Goal: Check status: Check status

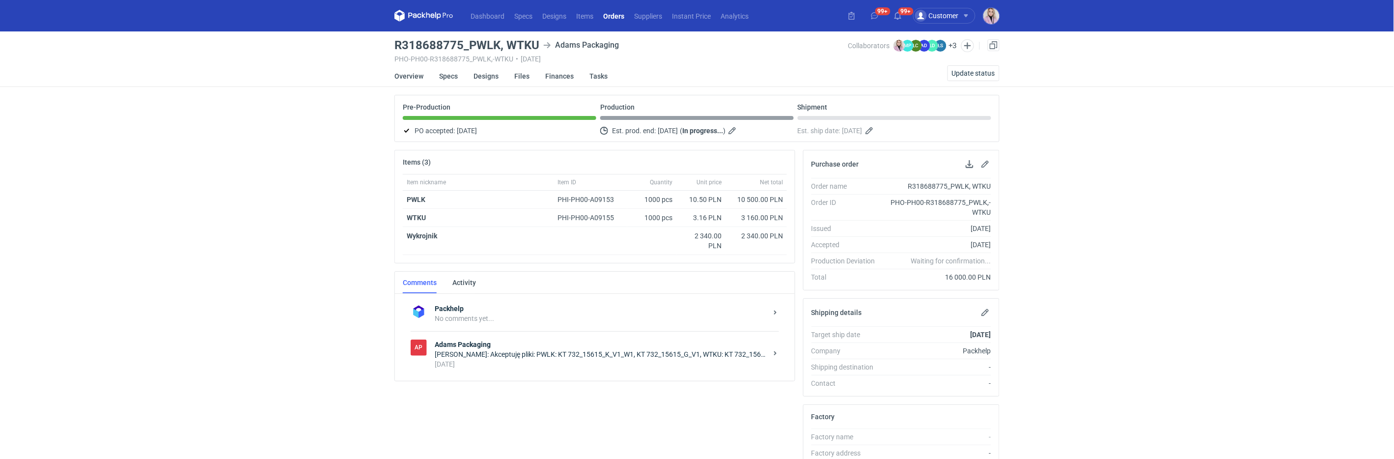
click at [523, 359] on div "5 days ago" at bounding box center [601, 364] width 333 height 10
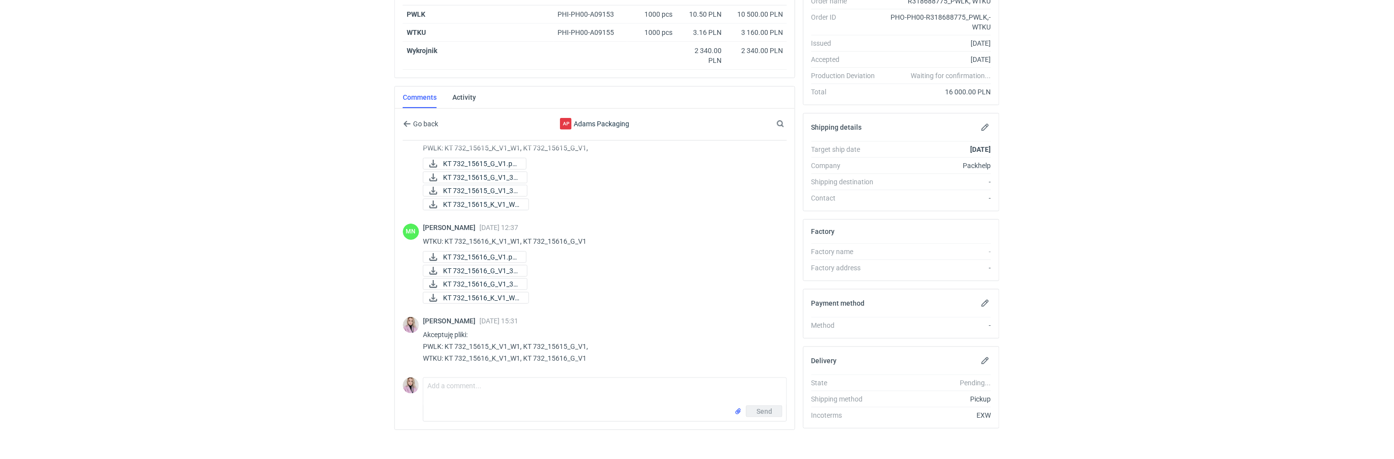
scroll to position [192, 0]
click at [456, 374] on textarea "Comment message" at bounding box center [604, 385] width 363 height 28
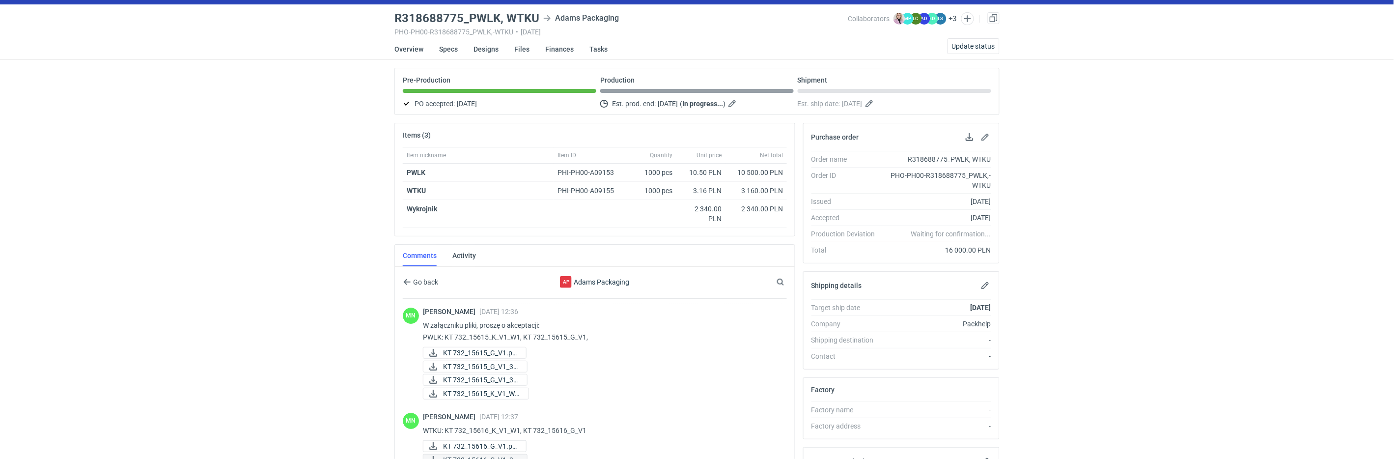
scroll to position [0, 0]
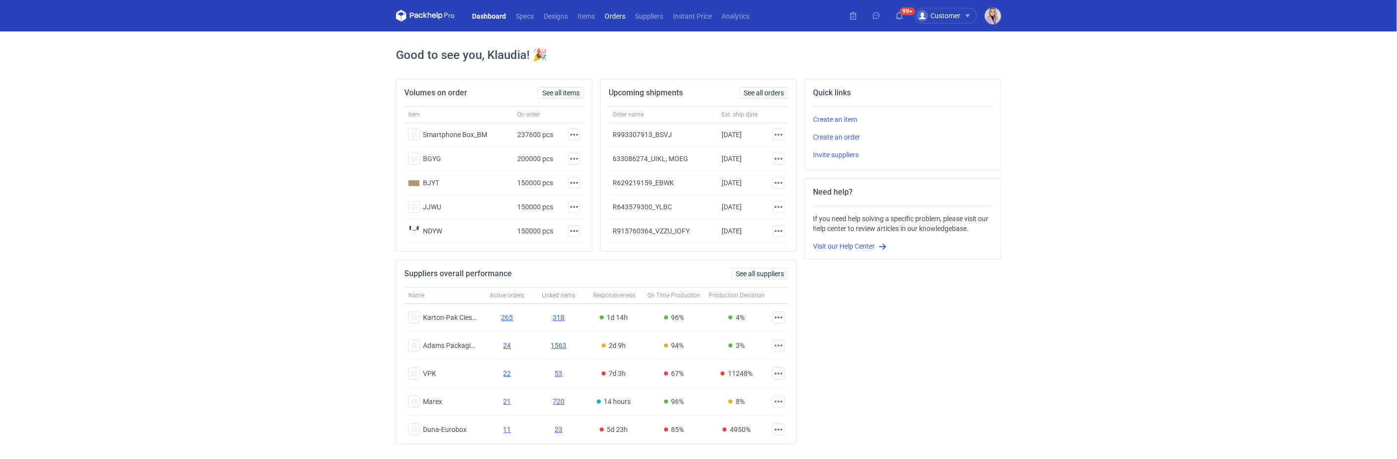
click at [619, 16] on link "Orders" at bounding box center [615, 16] width 30 height 12
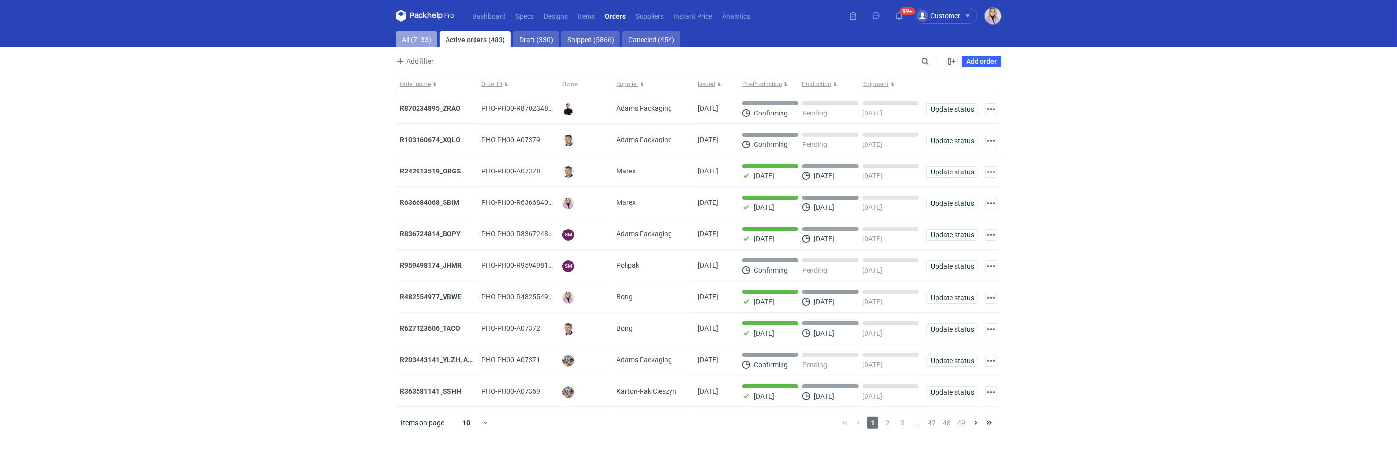
click at [419, 37] on link "All (7133)" at bounding box center [416, 39] width 41 height 16
click at [923, 60] on input "Search" at bounding box center [882, 62] width 97 height 12
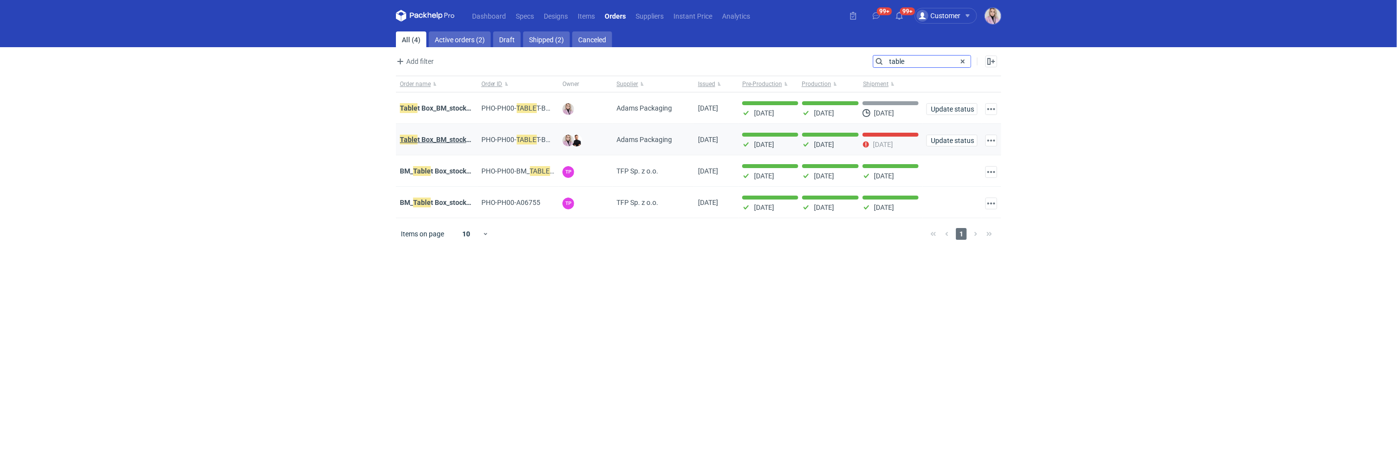
type input "table"
